Goal: Download file/media

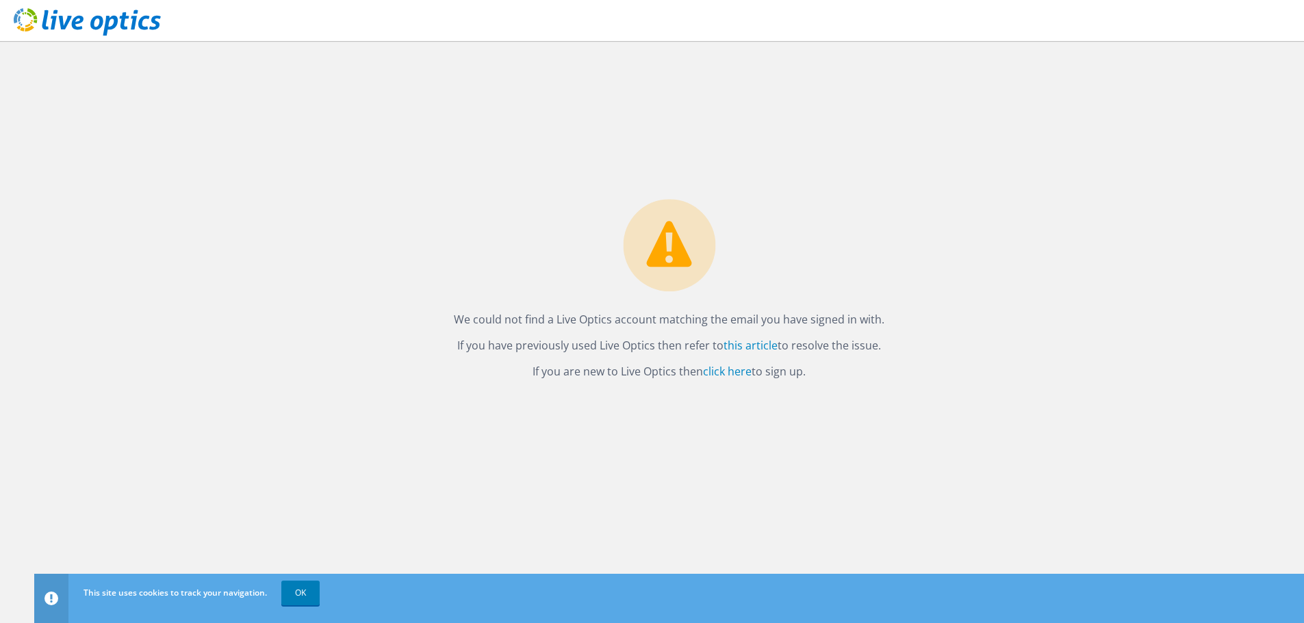
click at [534, 198] on div "We could not find a Live Optics account matching the email you have signed in w…" at bounding box center [668, 332] width 1269 height 582
click at [732, 374] on link "click here" at bounding box center [727, 371] width 49 height 15
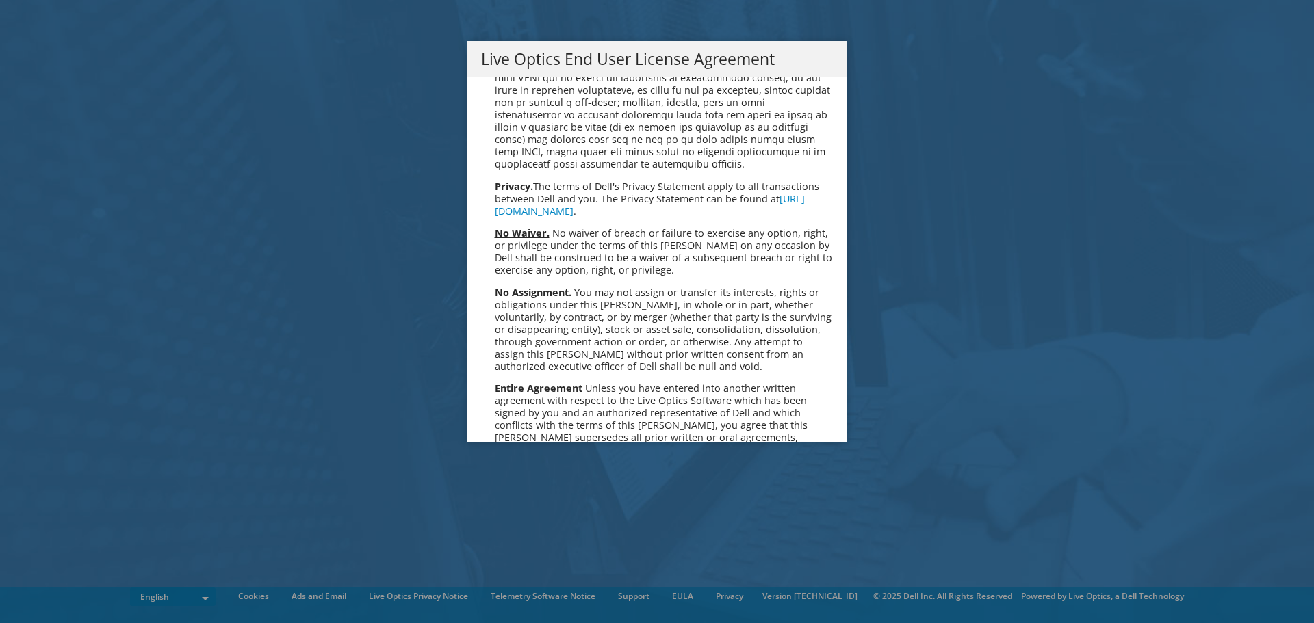
scroll to position [5175, 0]
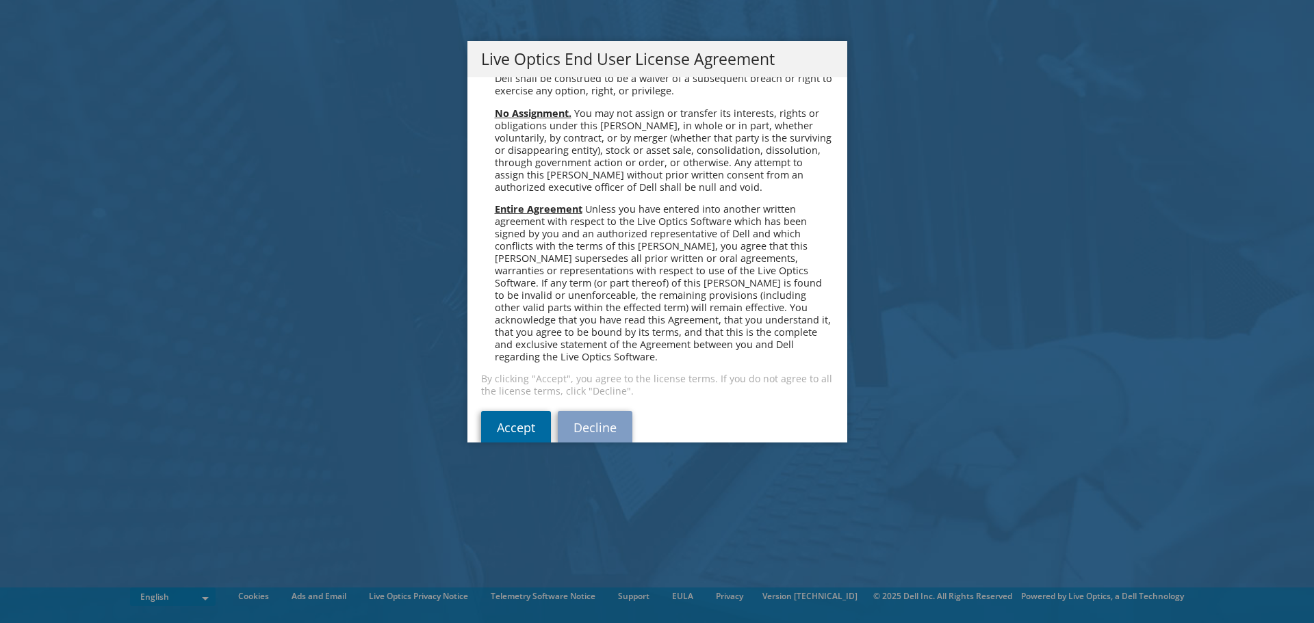
click at [502, 411] on link "Accept" at bounding box center [516, 427] width 70 height 33
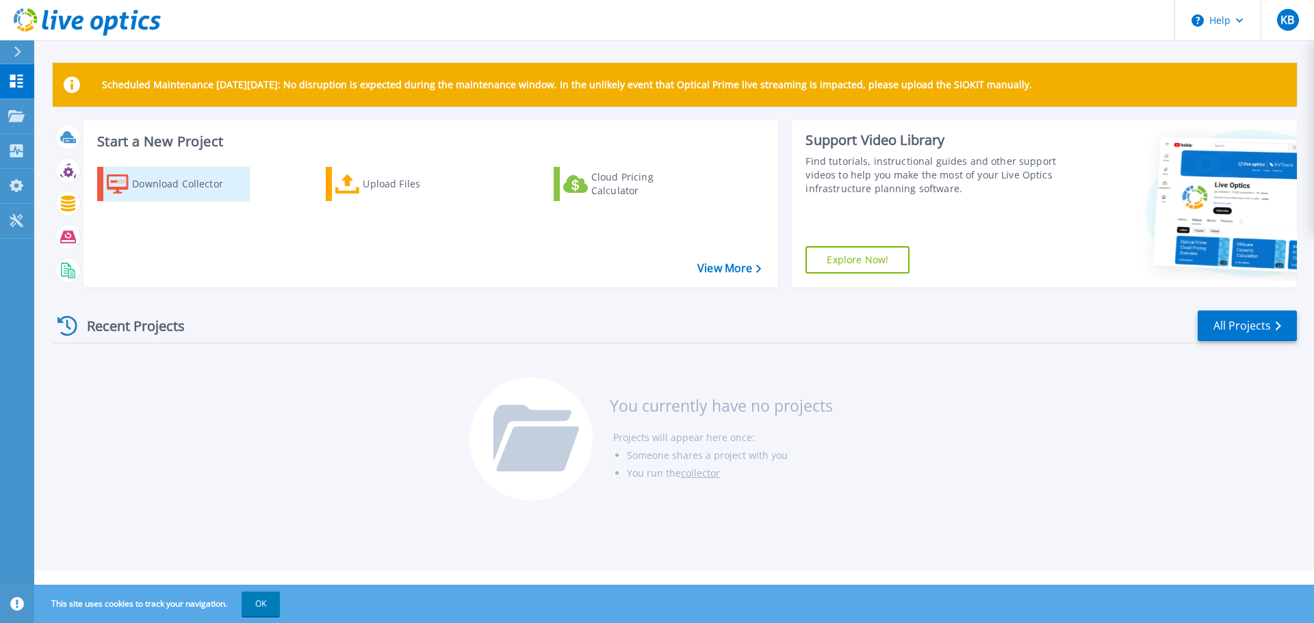
click at [212, 186] on div "Download Collector" at bounding box center [186, 183] width 109 height 27
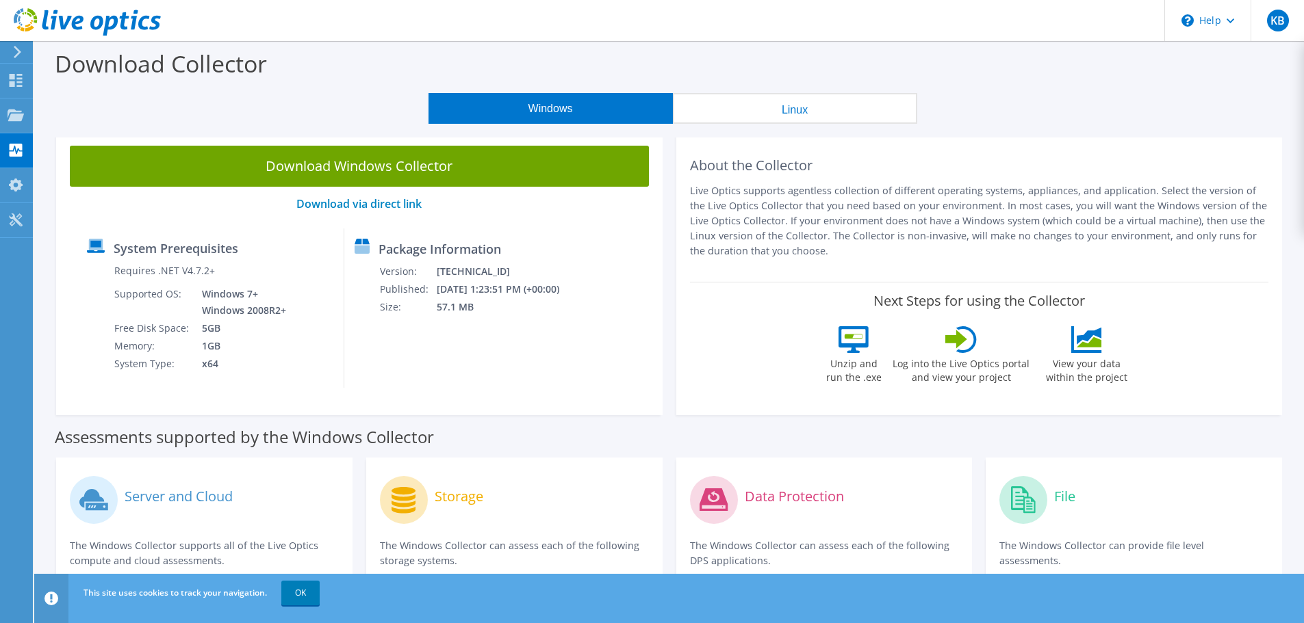
click at [817, 114] on button "Linux" at bounding box center [795, 108] width 244 height 31
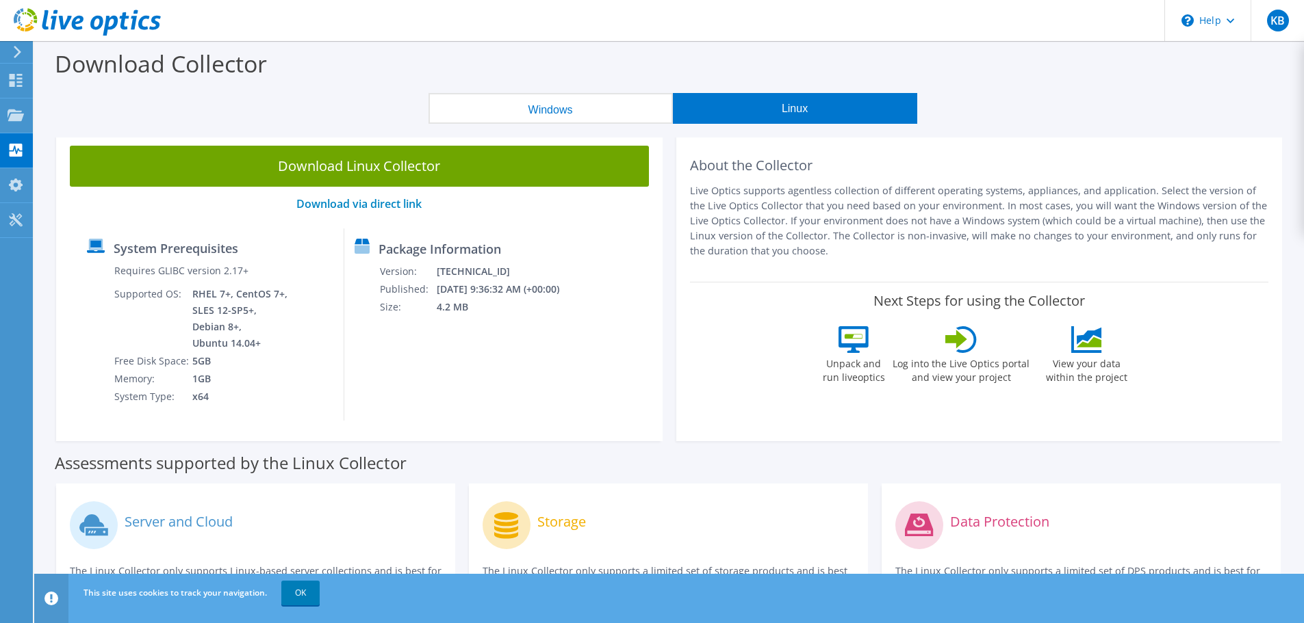
click at [562, 107] on button "Windows" at bounding box center [550, 108] width 244 height 31
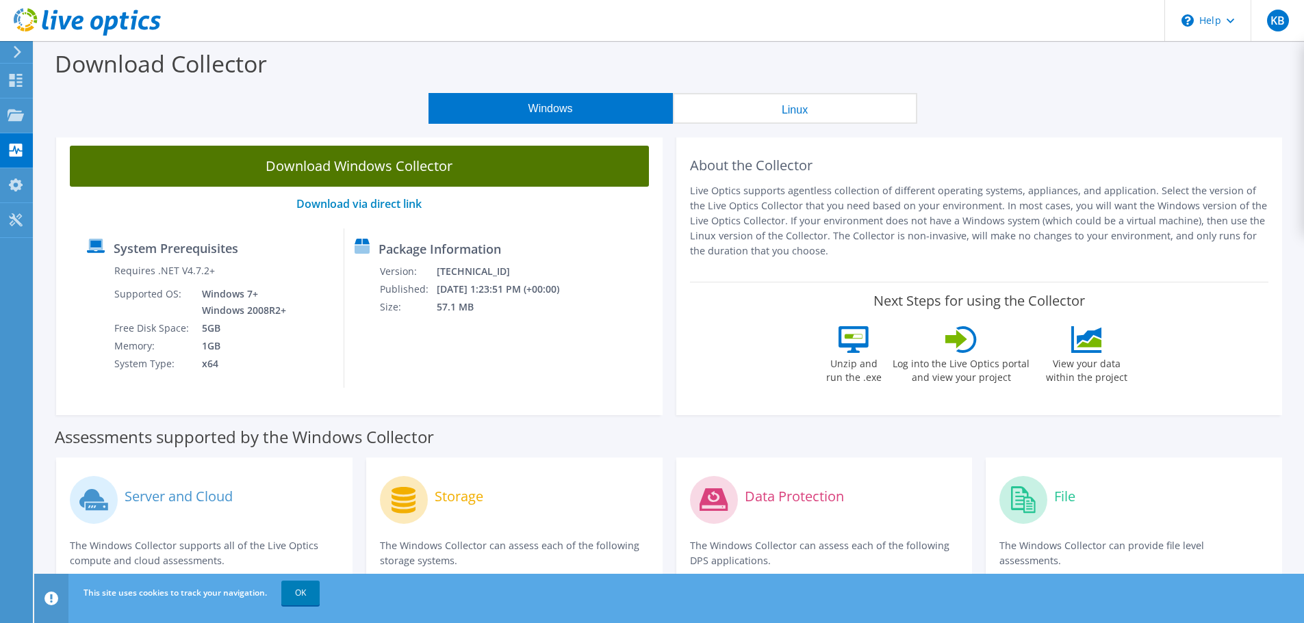
click at [368, 165] on link "Download Windows Collector" at bounding box center [359, 166] width 579 height 41
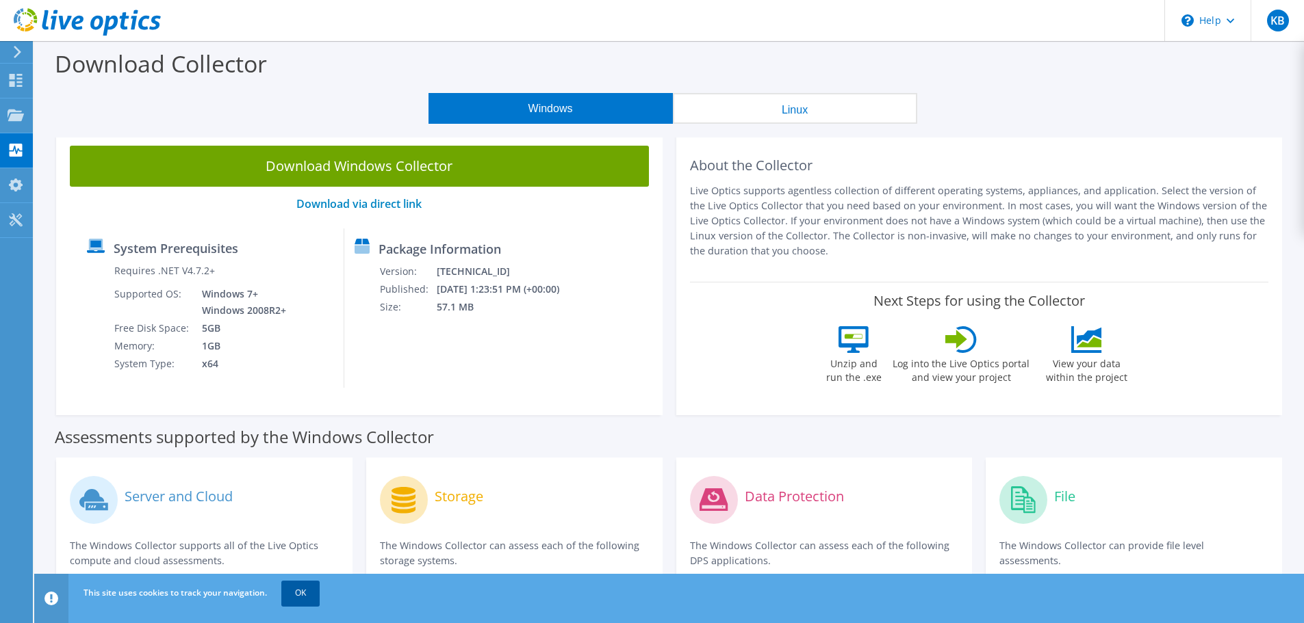
click at [307, 593] on link "OK" at bounding box center [300, 593] width 38 height 25
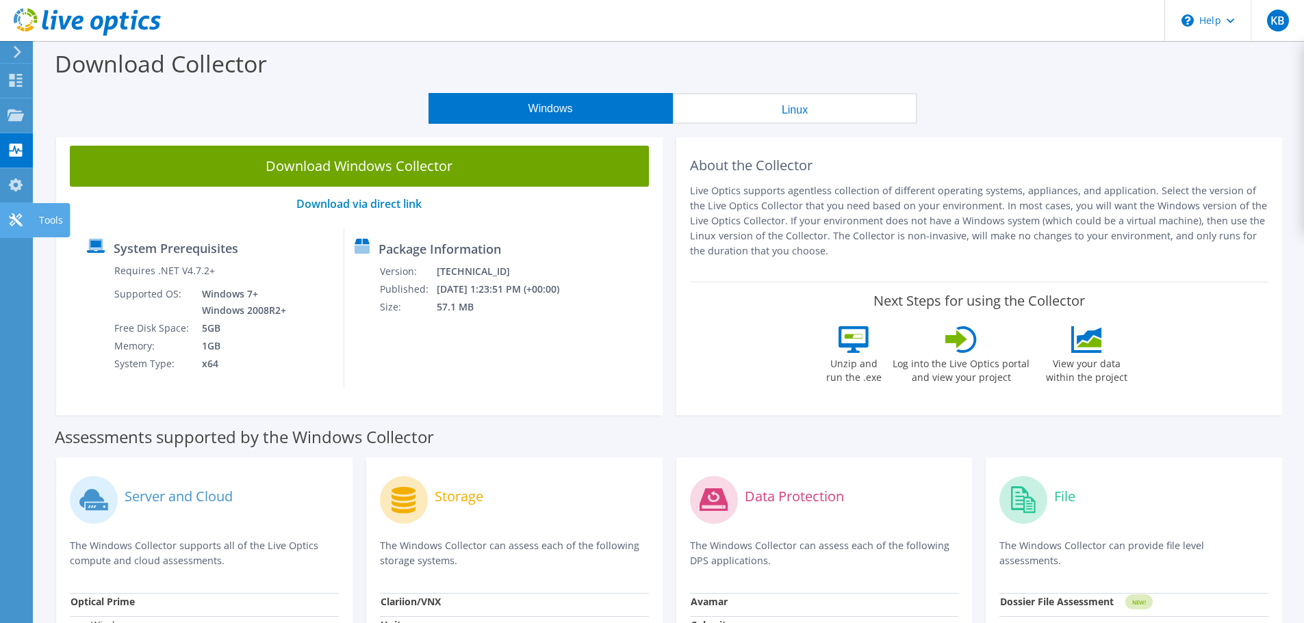
click at [14, 222] on icon at bounding box center [16, 219] width 16 height 13
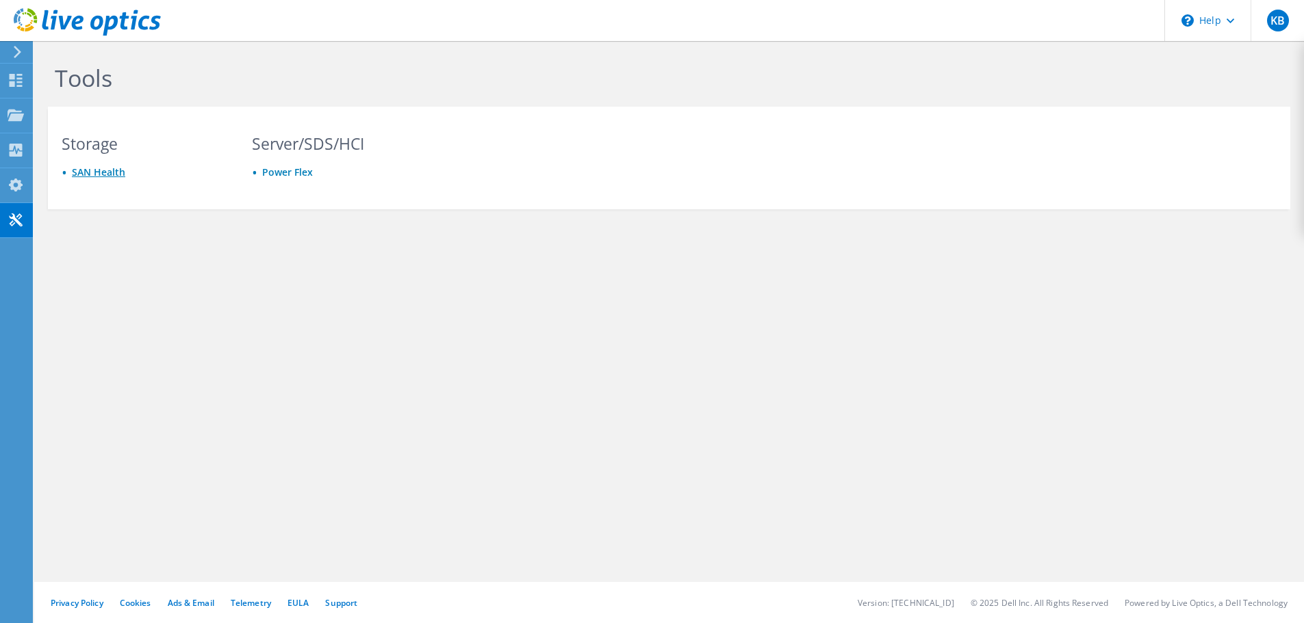
click at [102, 170] on link "SAN Health" at bounding box center [98, 172] width 53 height 13
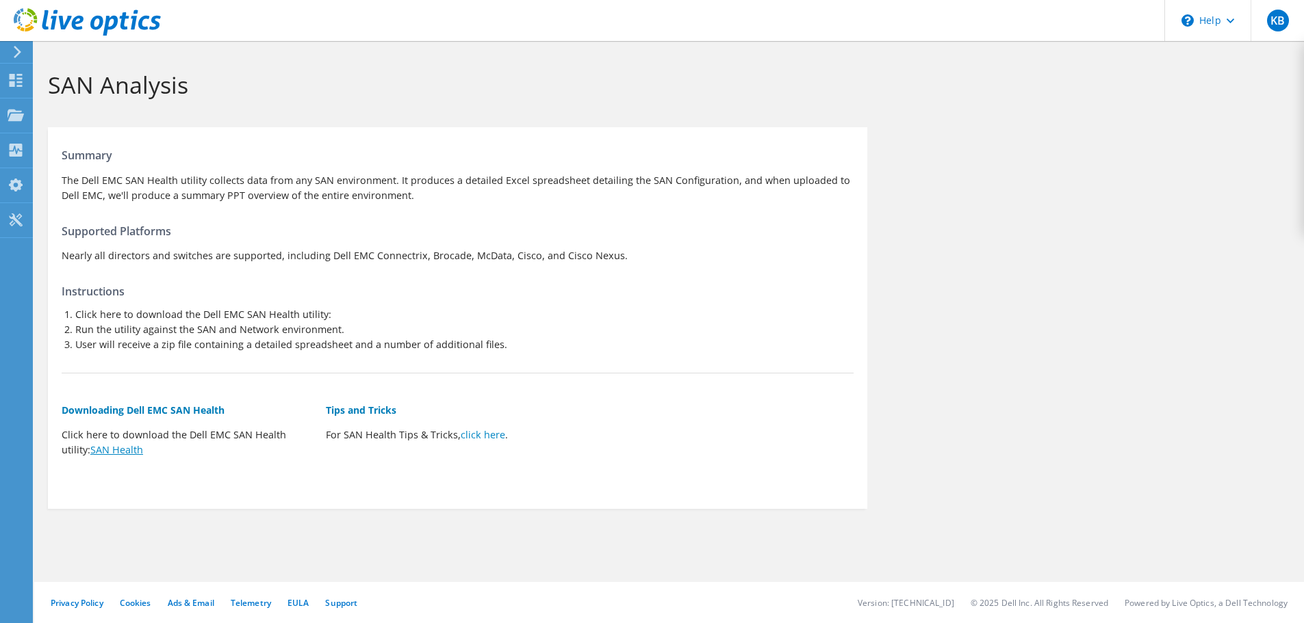
click at [120, 452] on link "SAN Health" at bounding box center [116, 449] width 53 height 13
click at [12, 83] on use at bounding box center [16, 80] width 13 height 13
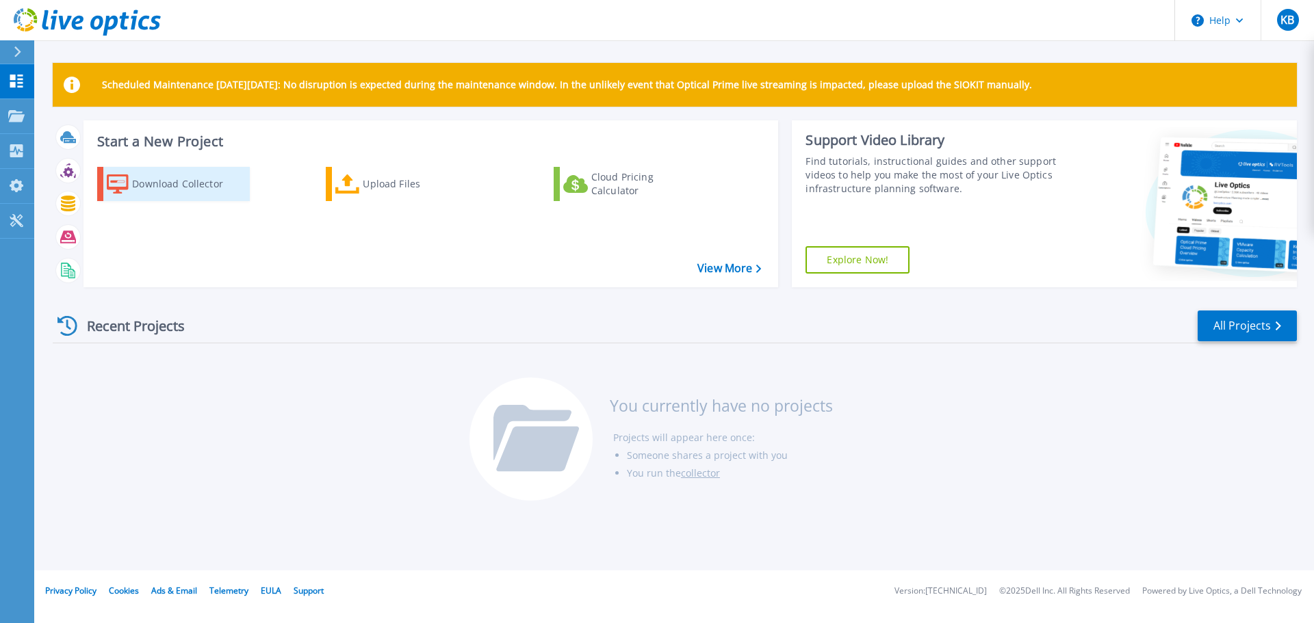
click at [141, 190] on div "Download Collector" at bounding box center [186, 183] width 109 height 27
